Goal: Communication & Community: Share content

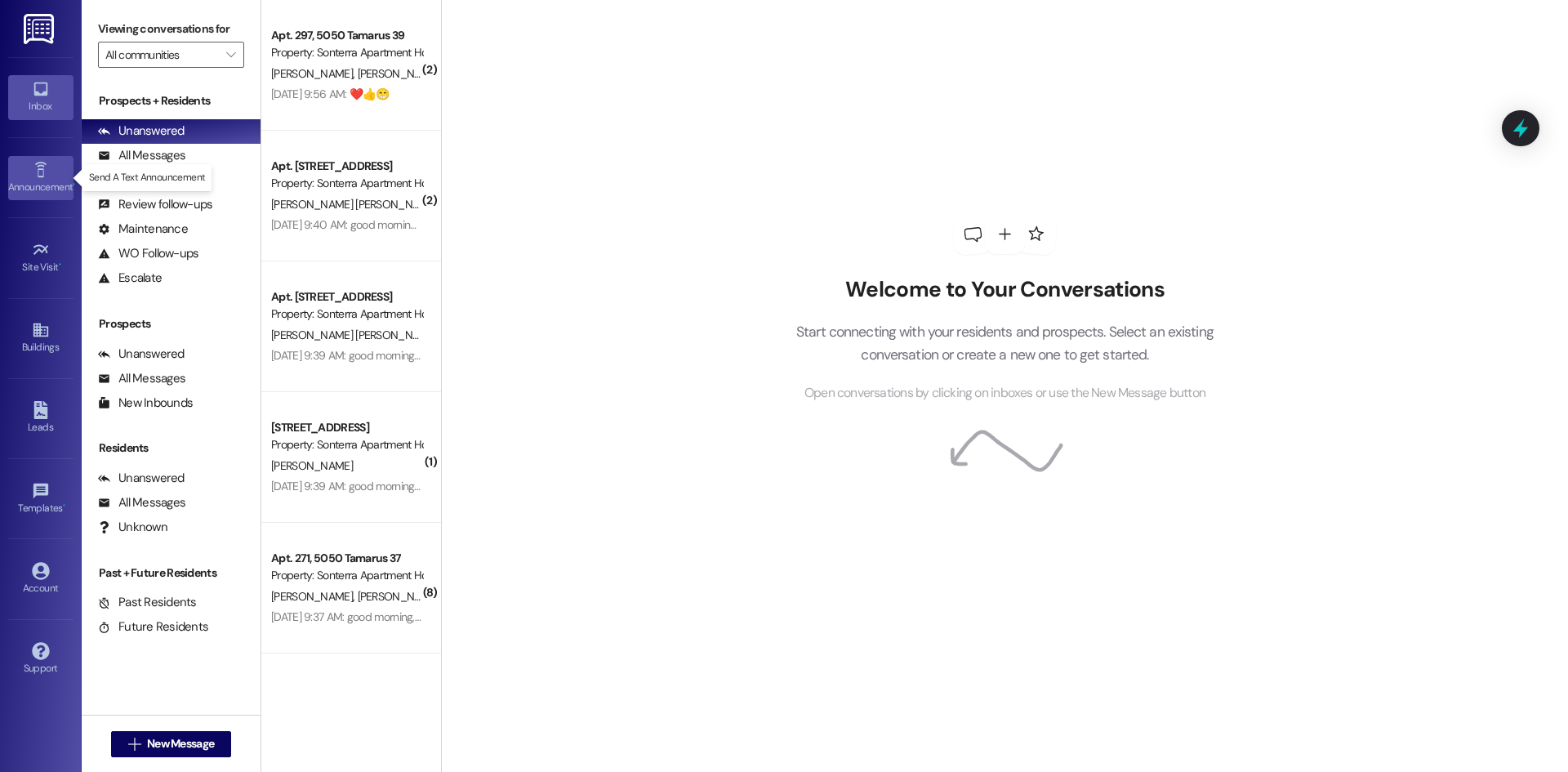
click at [46, 181] on div "Announcement •" at bounding box center [41, 187] width 82 height 16
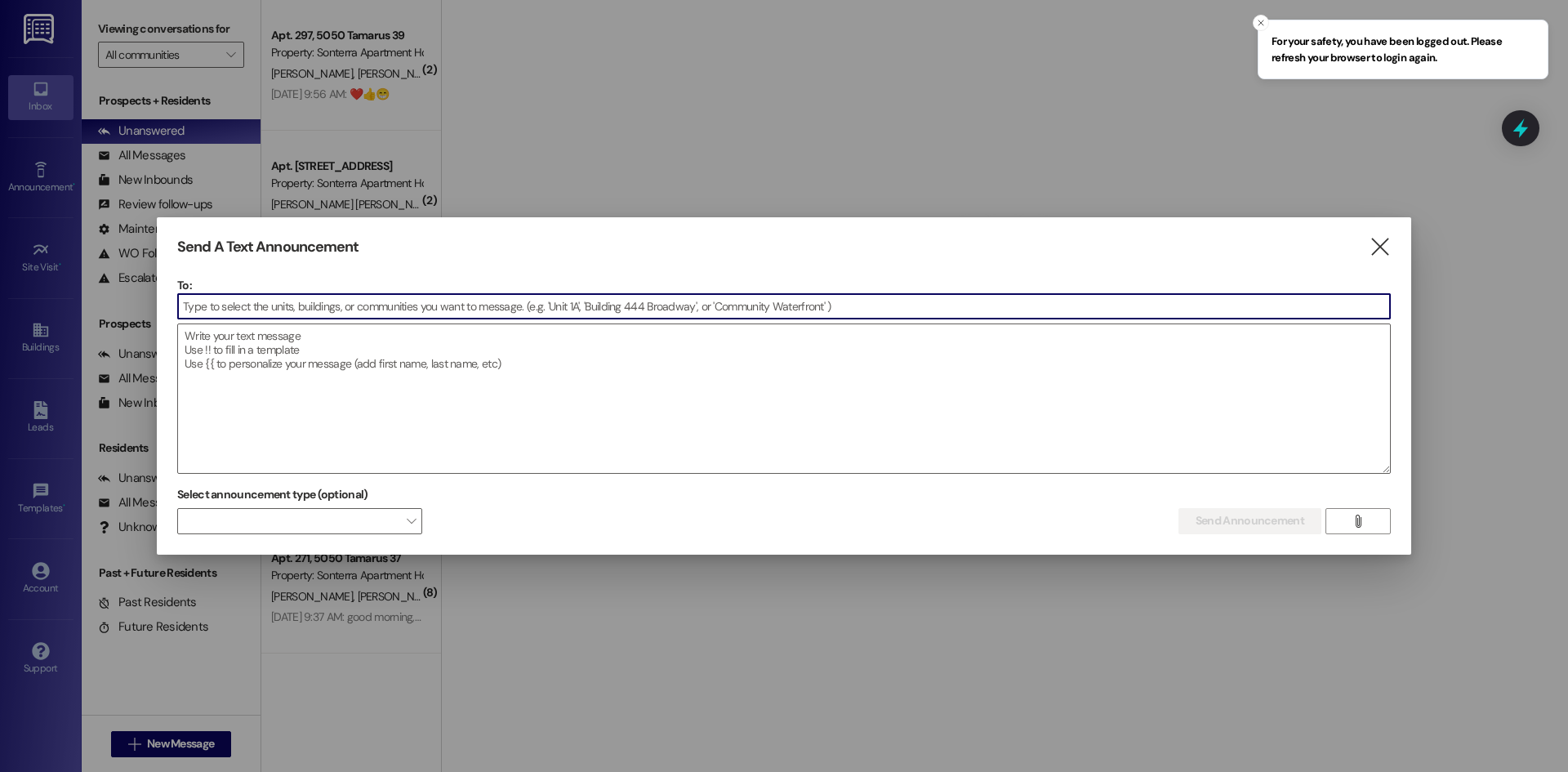
click at [262, 308] on input at bounding box center [784, 306] width 1212 height 25
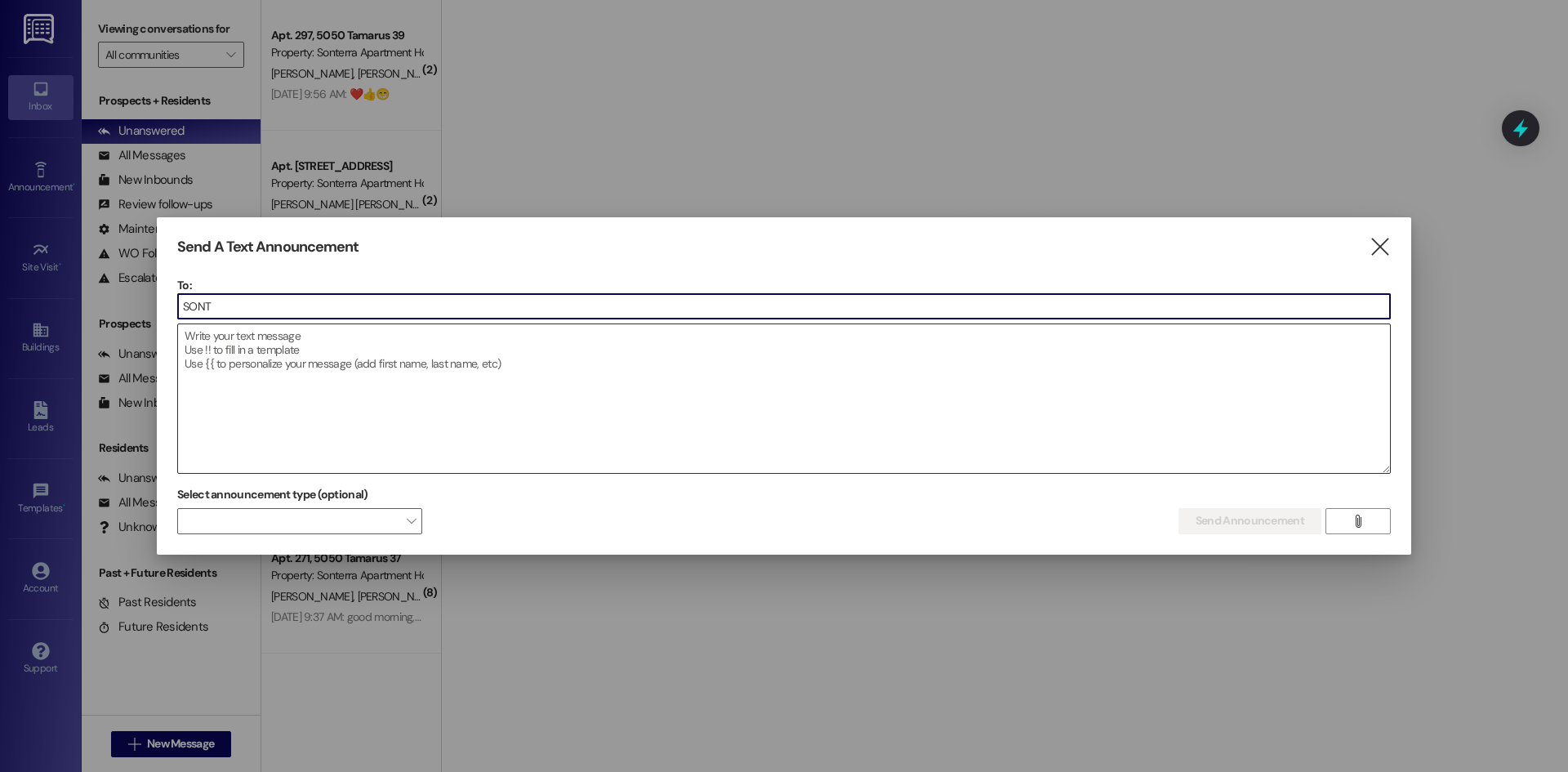
type input "SONTE"
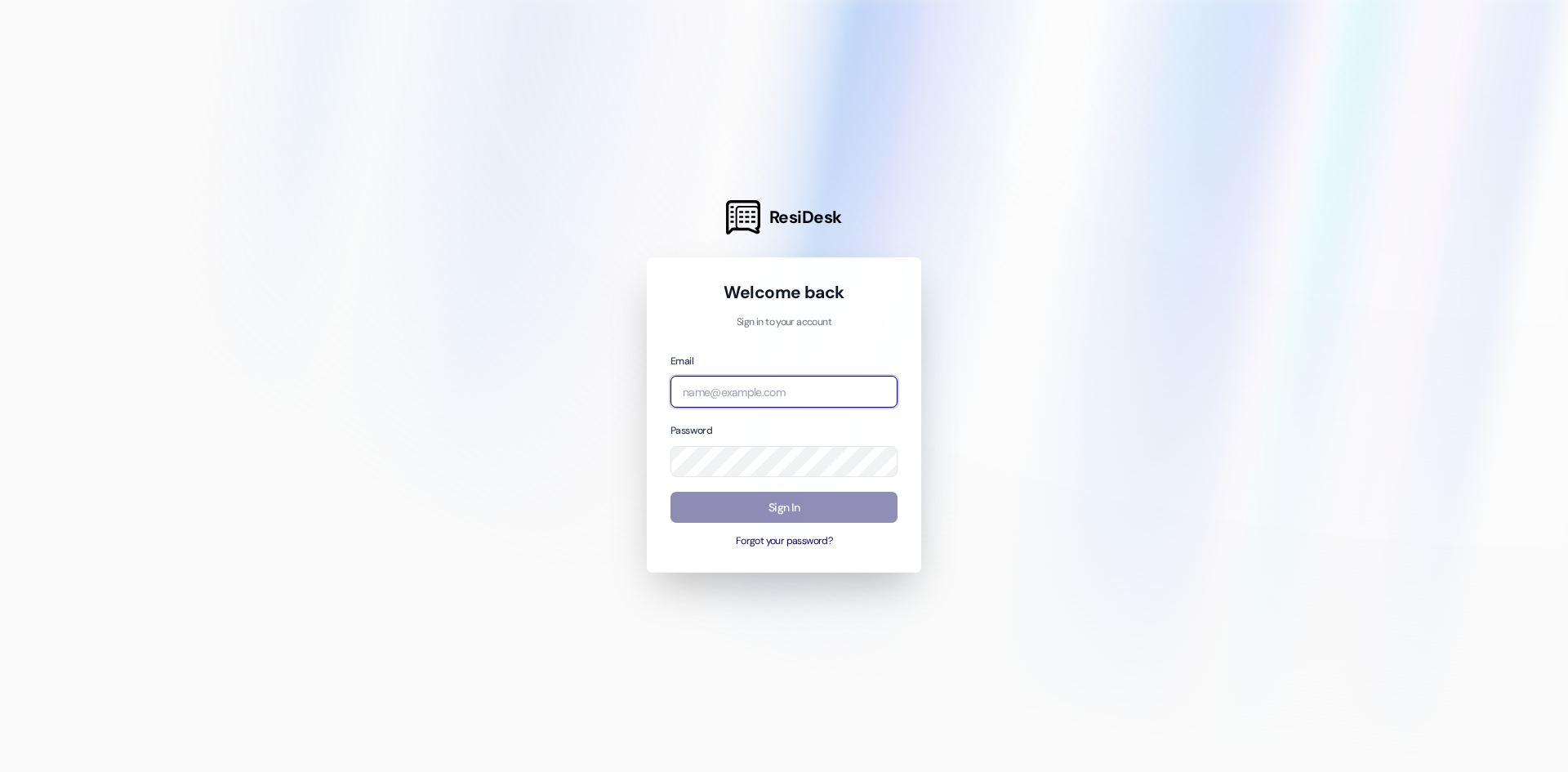
type input "[PERSON_NAME][EMAIL_ADDRESS][DOMAIN_NAME]"
click at [820, 497] on button "Sign In" at bounding box center [784, 507] width 227 height 32
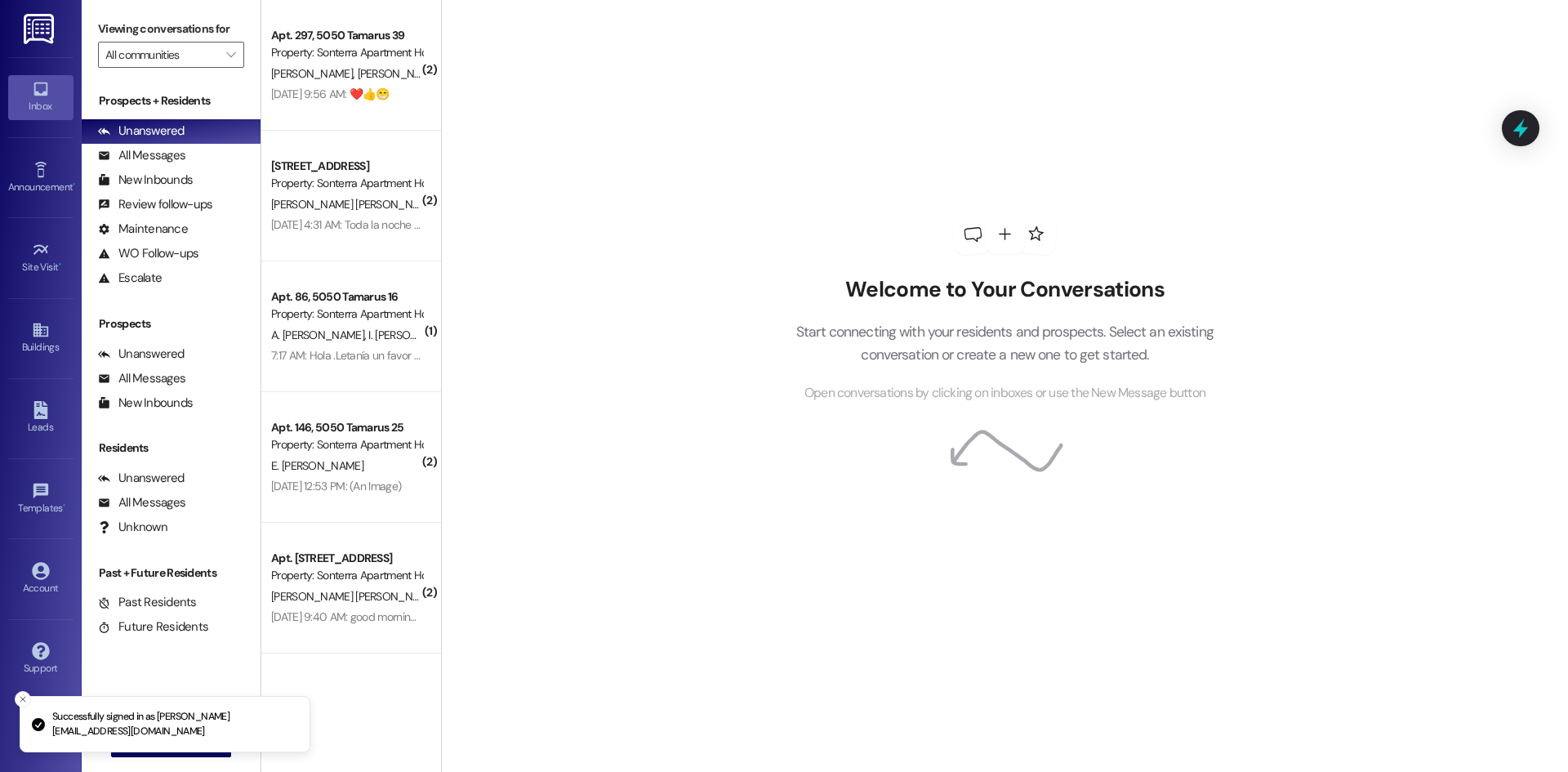
click at [48, 207] on div "Announcement • Send A Text Announcement" at bounding box center [41, 177] width 66 height 80
click at [44, 194] on div "Announcement •" at bounding box center [41, 187] width 82 height 16
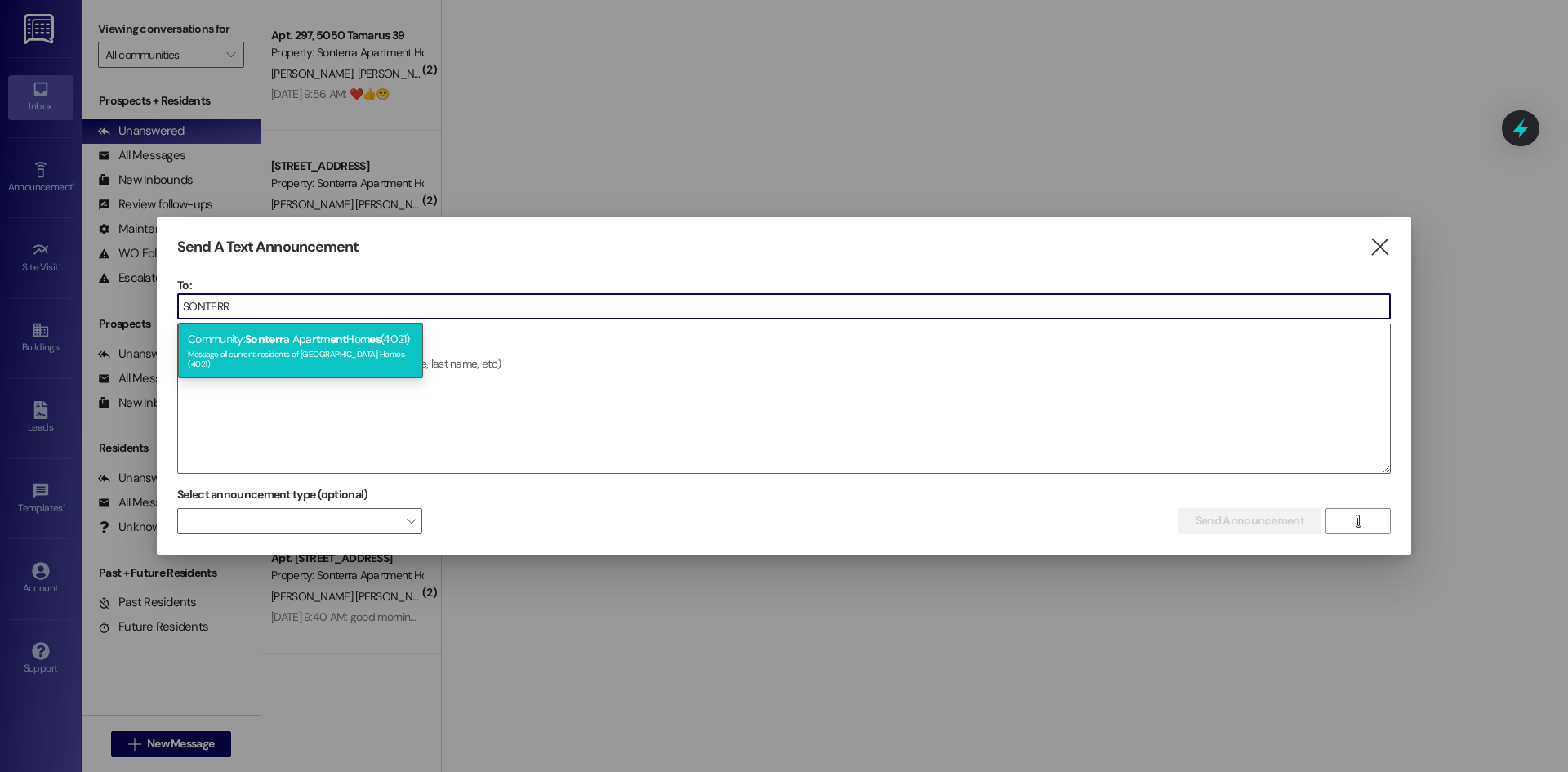
type input "SONTERR"
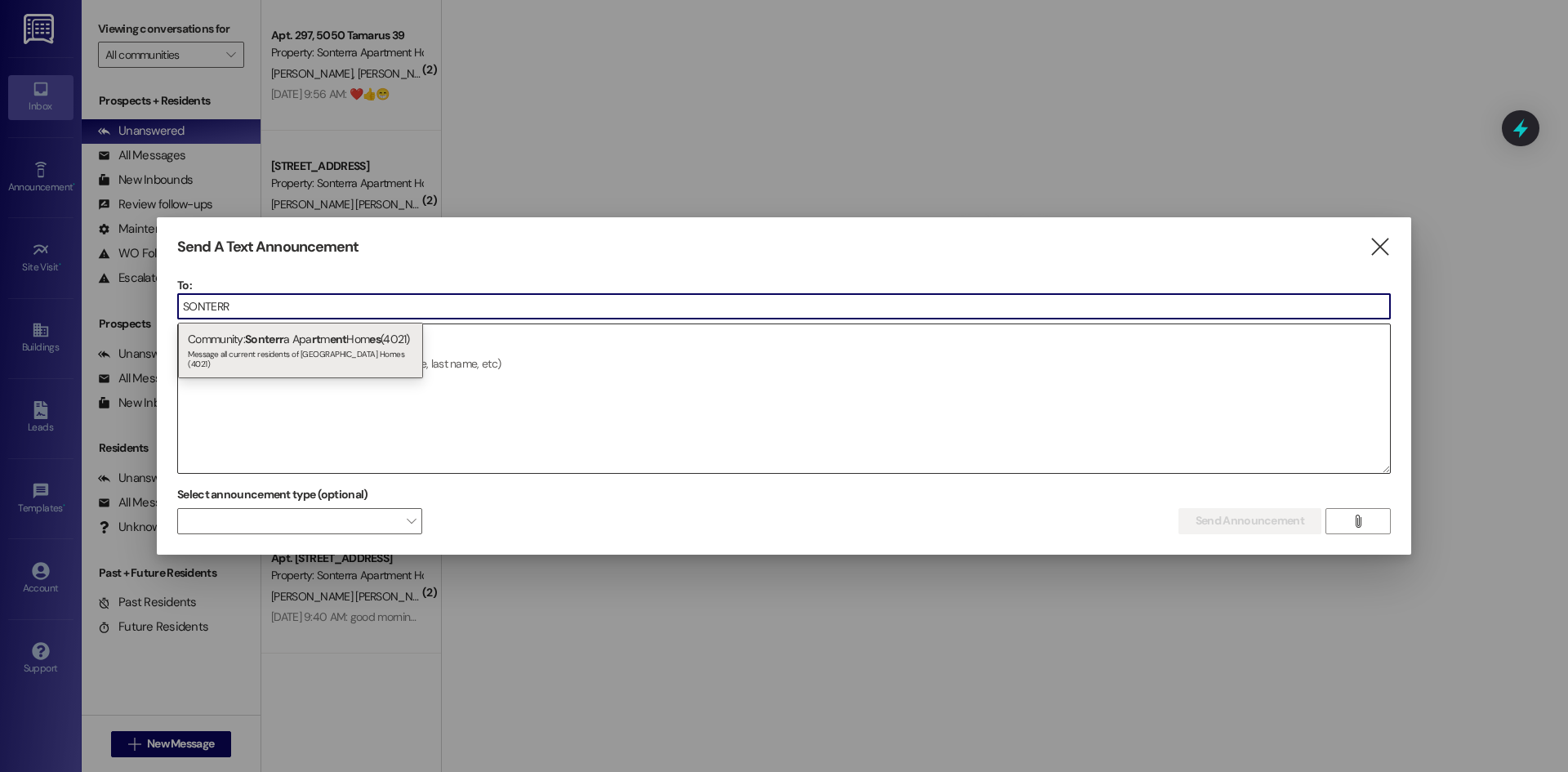
click at [291, 348] on div "Community: Sonterr a Apa rt m ent Hom es (4021) Message all current residents o…" at bounding box center [301, 350] width 245 height 55
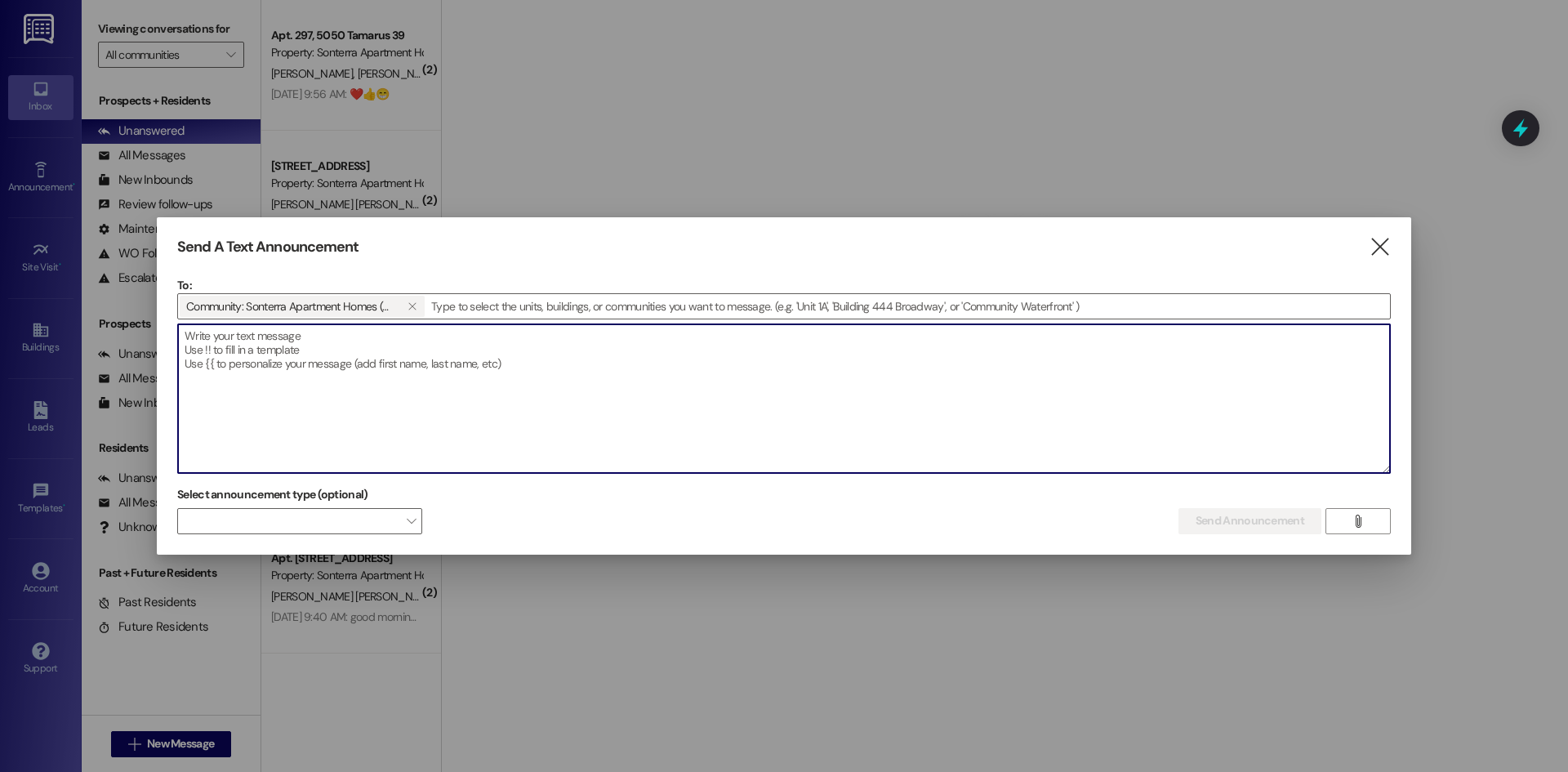
click at [320, 354] on textarea at bounding box center [784, 399] width 1212 height 148
click at [297, 349] on textarea at bounding box center [784, 399] width 1212 height 148
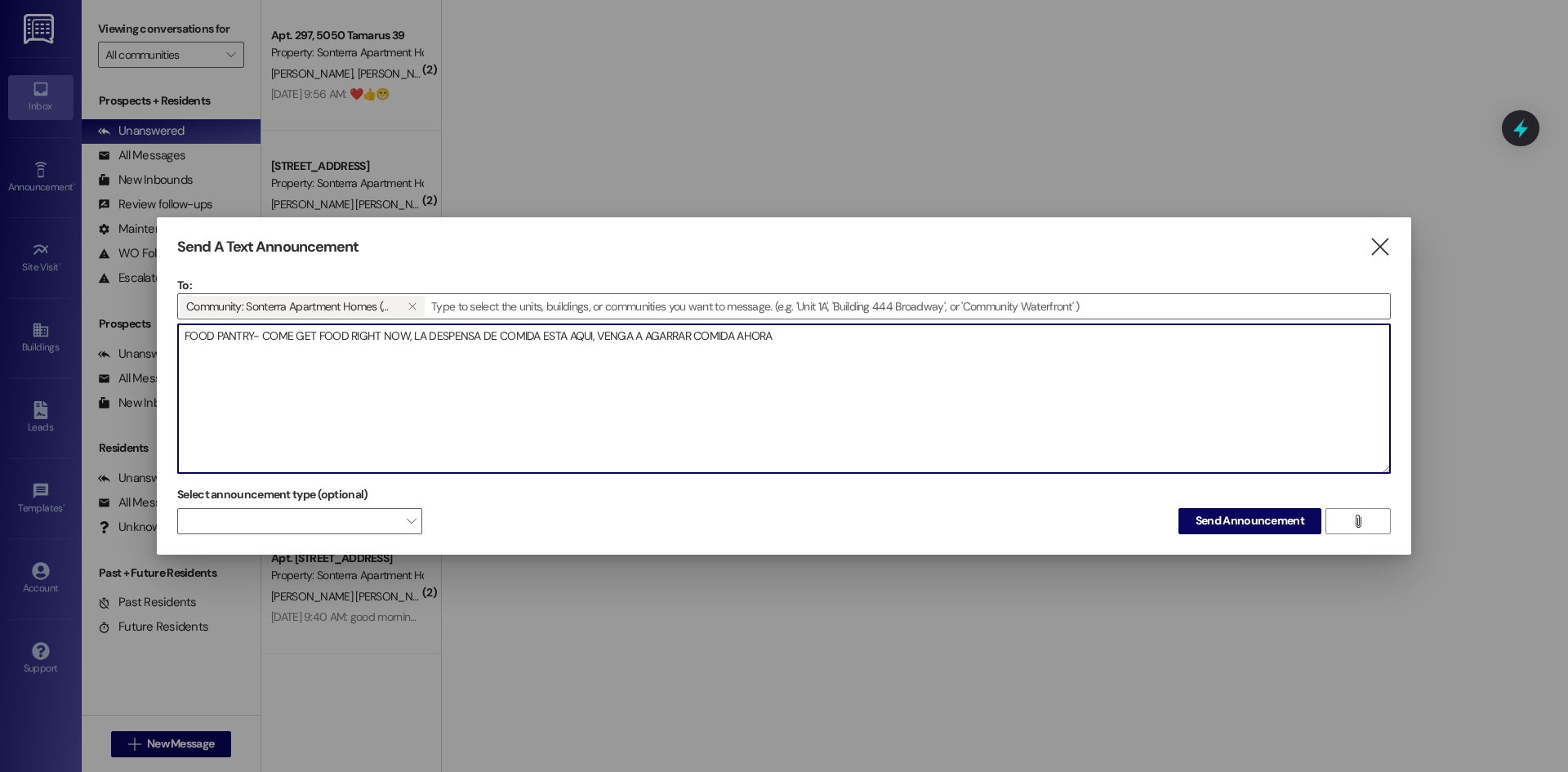
drag, startPoint x: 251, startPoint y: 334, endPoint x: 281, endPoint y: 339, distance: 30.4
click at [251, 336] on textarea "FOOD PANTRY- COME GET FOOD RIGHT NOW, LA DESPENSA DE COMIDA ESTA AQUI, VENGA A …" at bounding box center [784, 399] width 1212 height 148
type textarea "FOOD PANTRY IS HERE- COME GET FOOD RIGHT NOW, LA DESPENSA DE COMIDA ESTA AQUI, …"
click at [1283, 522] on span "Send Announcement" at bounding box center [1249, 521] width 108 height 17
